Goal: Task Accomplishment & Management: Manage account settings

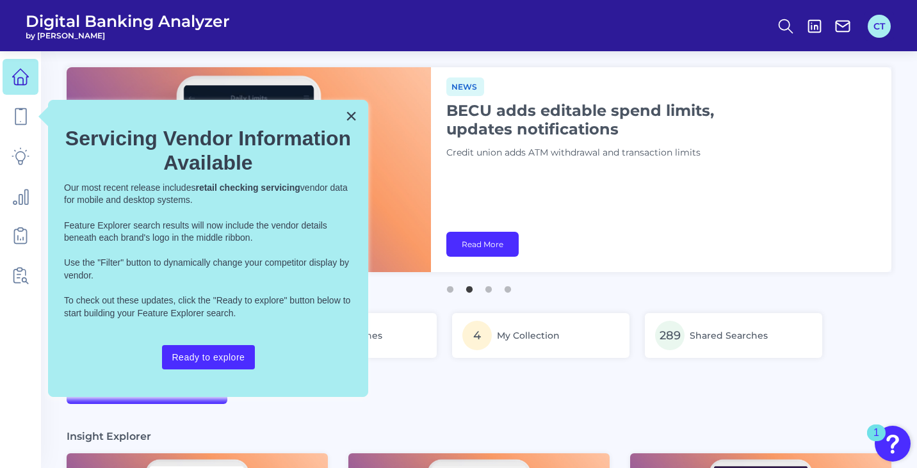
click at [878, 28] on button "CT" at bounding box center [879, 26] width 23 height 23
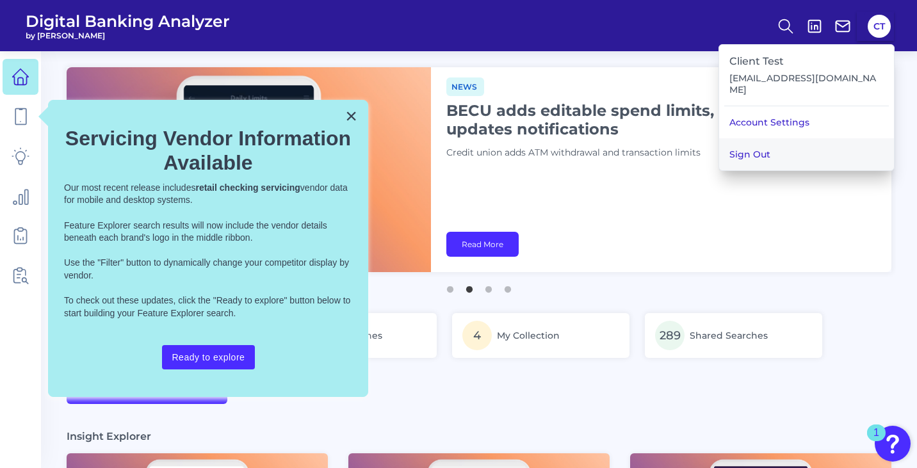
click at [825, 146] on button "Sign Out" at bounding box center [806, 154] width 175 height 32
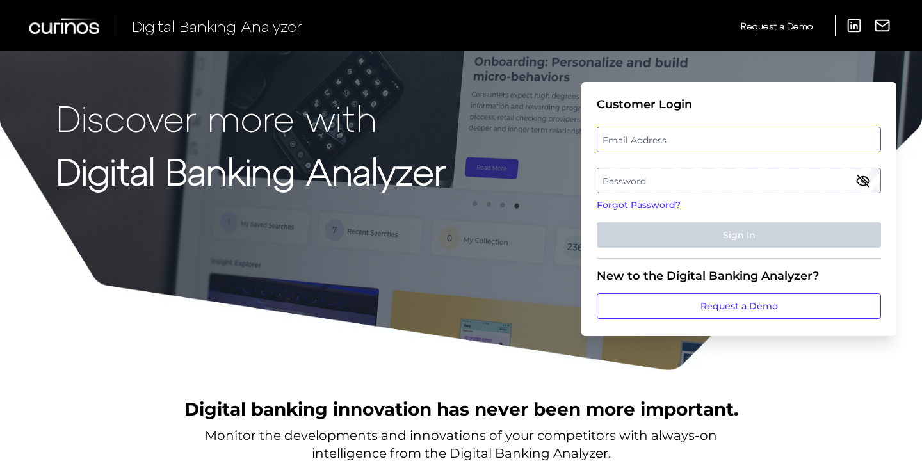
type input "[EMAIL_ADDRESS][DOMAIN_NAME]"
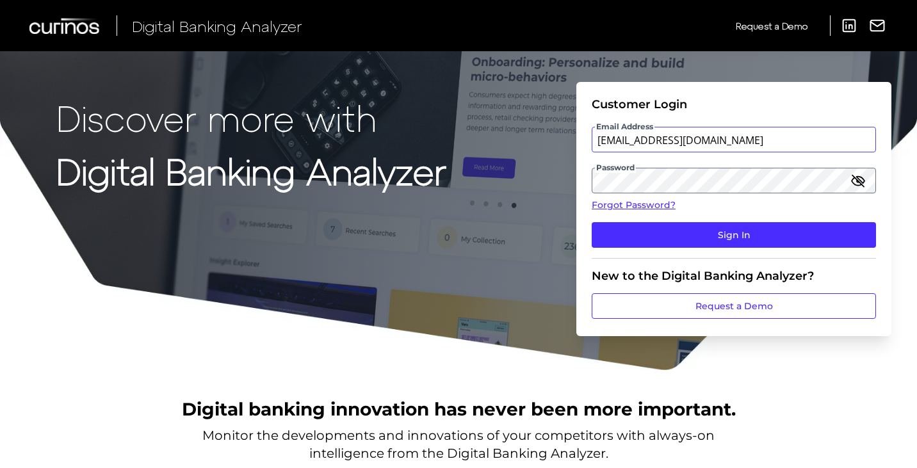
click at [766, 141] on input "[EMAIL_ADDRESS][DOMAIN_NAME]" at bounding box center [734, 140] width 284 height 26
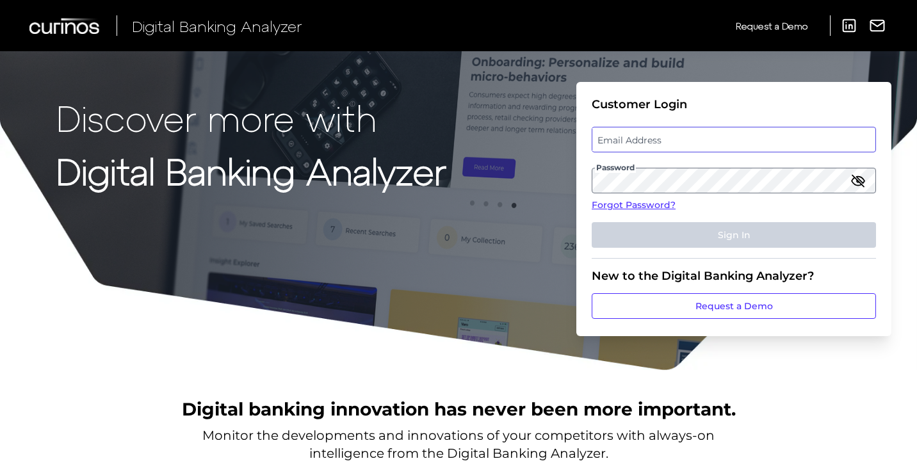
type input "[EMAIL_ADDRESS][DOMAIN_NAME]"
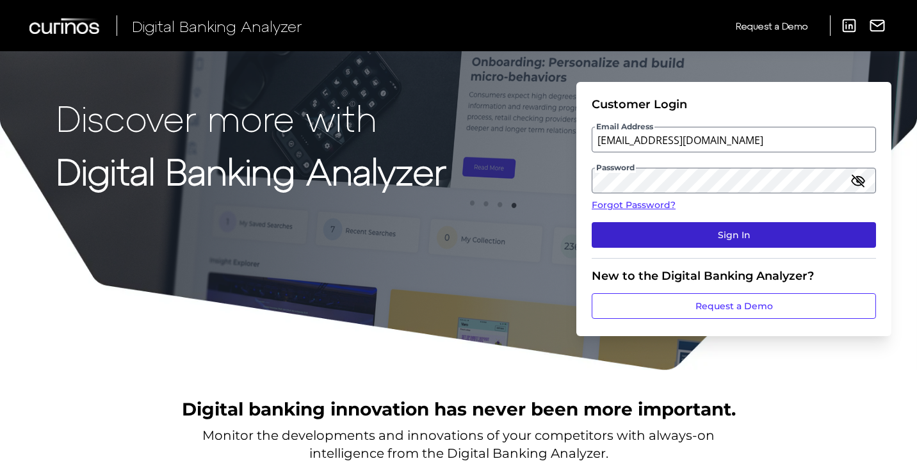
click at [636, 239] on button "Sign In" at bounding box center [734, 235] width 284 height 26
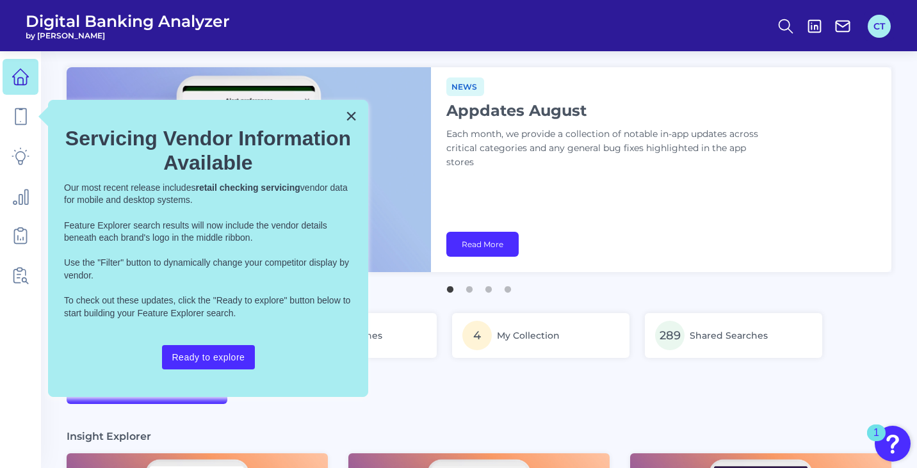
click at [884, 30] on button "CT" at bounding box center [879, 26] width 23 height 23
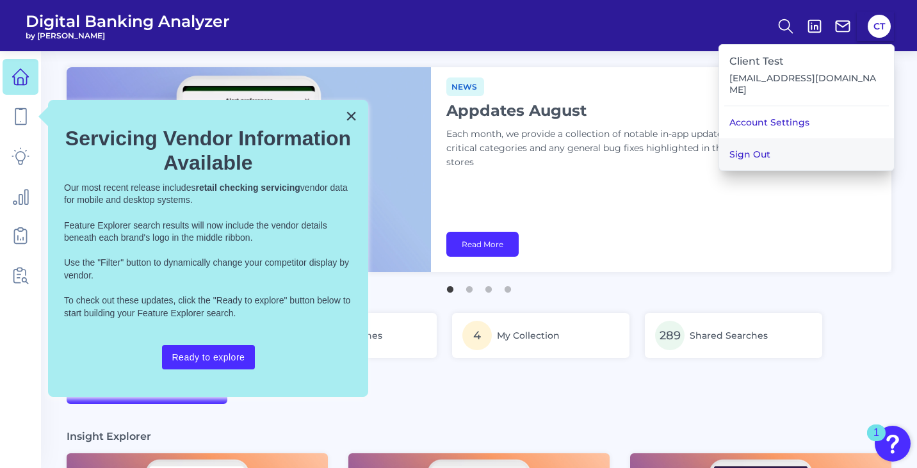
click at [812, 143] on button "Sign Out" at bounding box center [806, 154] width 175 height 32
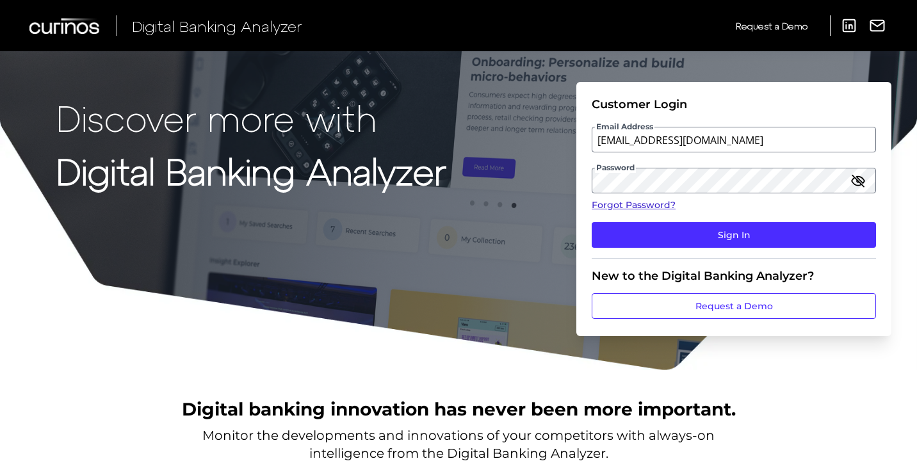
click at [608, 206] on link "Forgot Password?" at bounding box center [734, 204] width 284 height 13
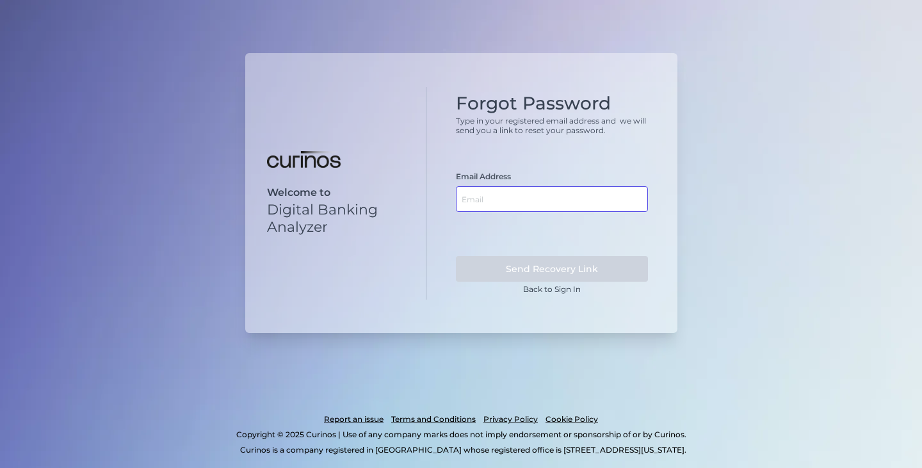
click at [533, 208] on input "text" at bounding box center [552, 199] width 192 height 26
click at [522, 202] on input "text" at bounding box center [552, 199] width 192 height 26
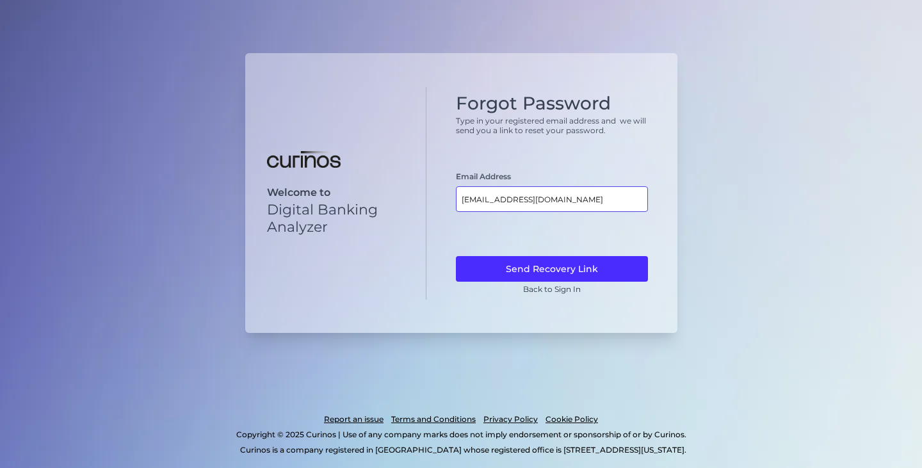
type input "[EMAIL_ADDRESS][DOMAIN_NAME]"
click at [456, 256] on button "Send Recovery Link" at bounding box center [552, 269] width 192 height 26
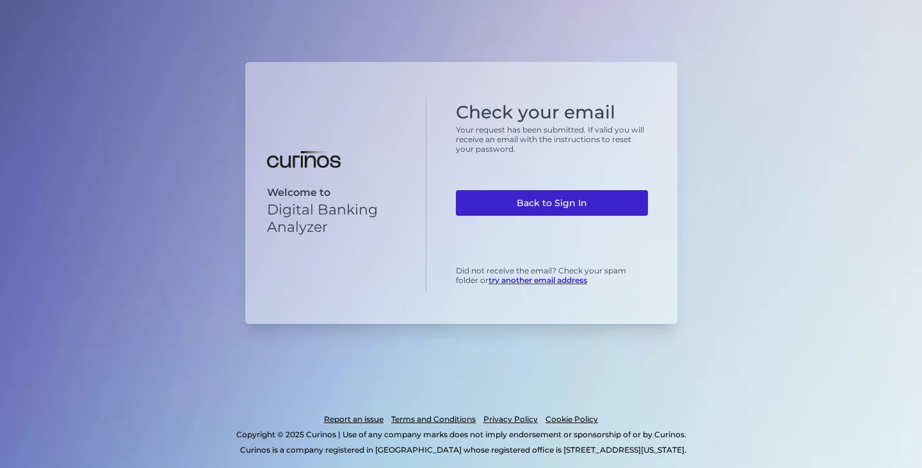
click at [522, 202] on link "Back to Sign In" at bounding box center [552, 203] width 192 height 26
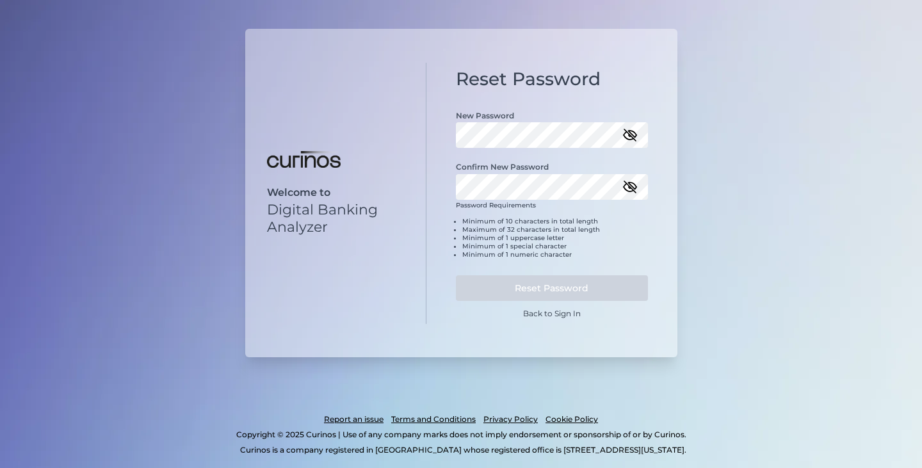
click at [635, 132] on icon "button" at bounding box center [629, 134] width 15 height 15
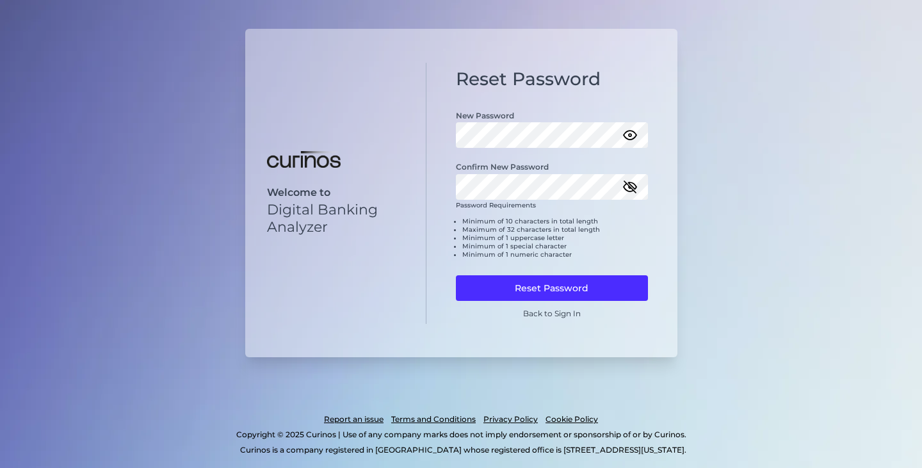
click at [635, 187] on icon "button" at bounding box center [629, 186] width 15 height 15
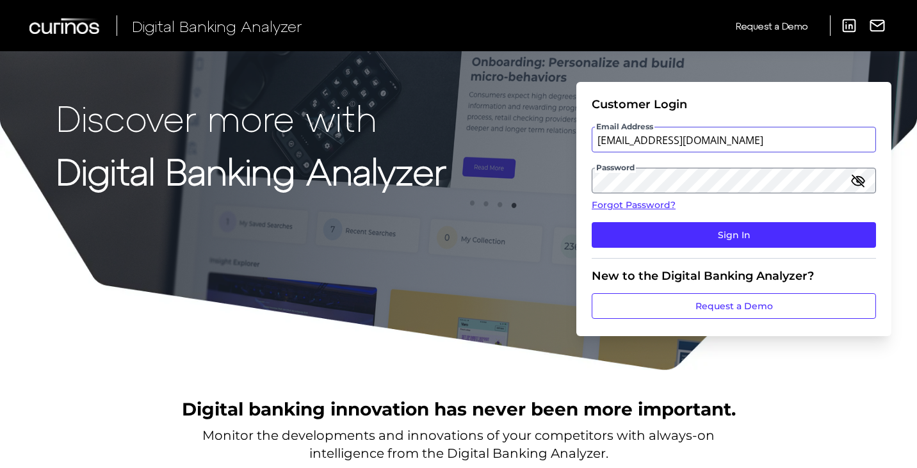
click at [682, 143] on input "[EMAIL_ADDRESS][DOMAIN_NAME]" at bounding box center [734, 140] width 284 height 26
type input "[EMAIL_ADDRESS][DOMAIN_NAME]"
click at [860, 178] on icon "button" at bounding box center [857, 180] width 15 height 15
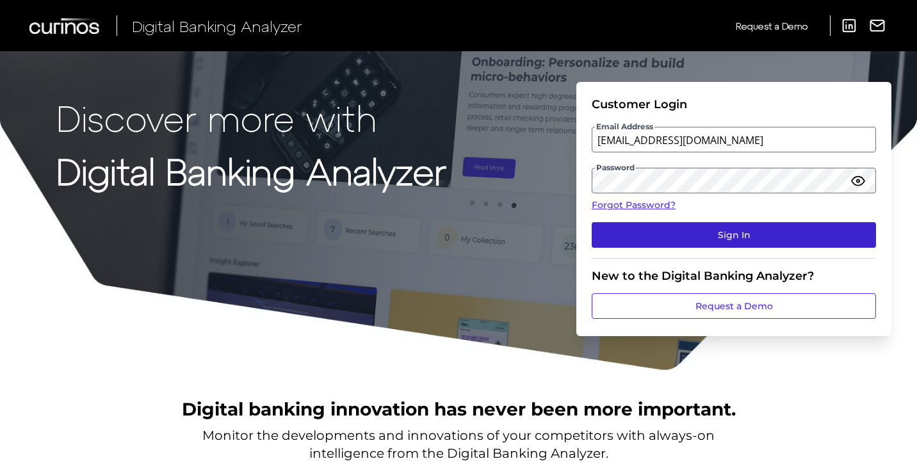
click at [622, 233] on button "Sign In" at bounding box center [734, 235] width 284 height 26
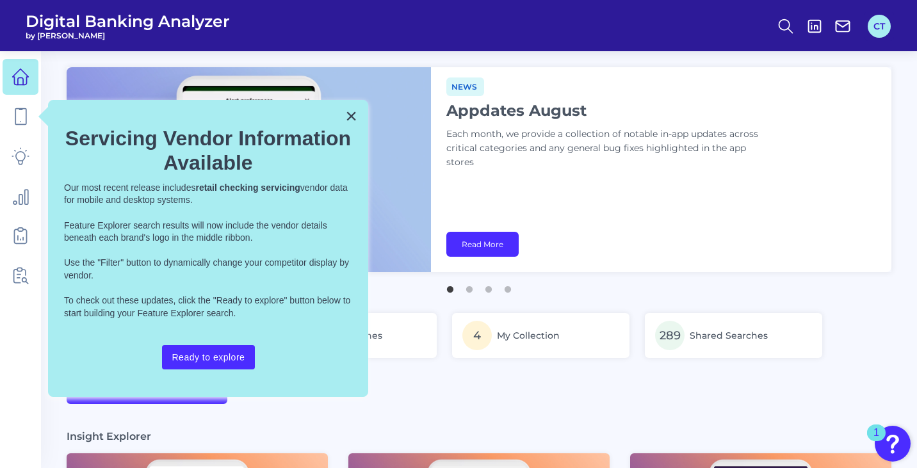
click at [878, 28] on button "CT" at bounding box center [879, 26] width 23 height 23
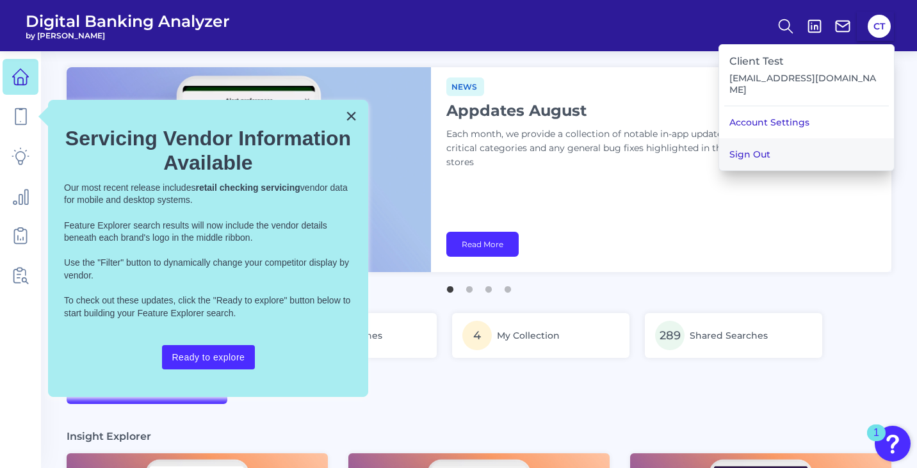
click at [807, 147] on button "Sign Out" at bounding box center [806, 154] width 175 height 32
